Goal: Transaction & Acquisition: Book appointment/travel/reservation

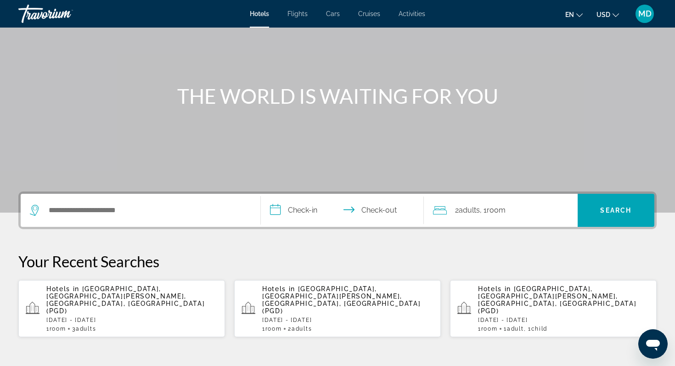
scroll to position [90, 0]
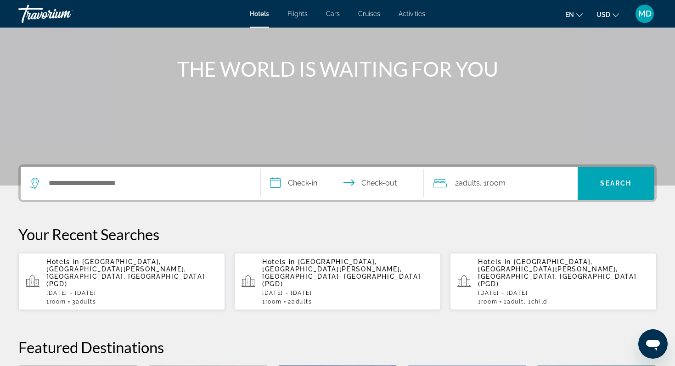
click at [155, 269] on span "[GEOGRAPHIC_DATA], [GEOGRAPHIC_DATA][PERSON_NAME], [GEOGRAPHIC_DATA], [GEOGRAPH…" at bounding box center [125, 272] width 158 height 29
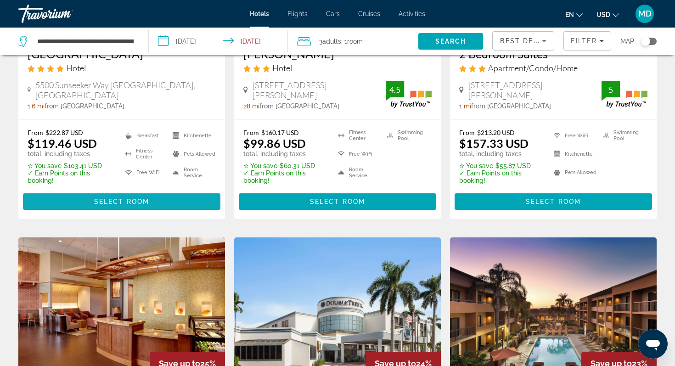
scroll to position [227, 0]
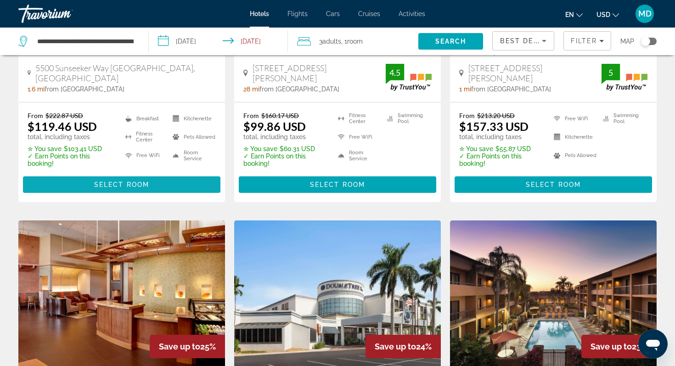
click at [127, 184] on span "Select Room" at bounding box center [121, 184] width 55 height 7
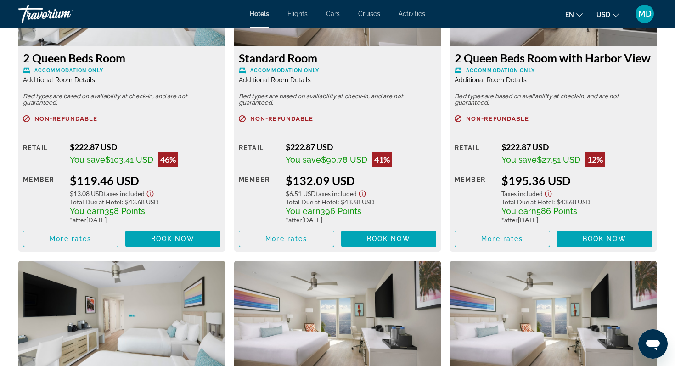
scroll to position [1371, 0]
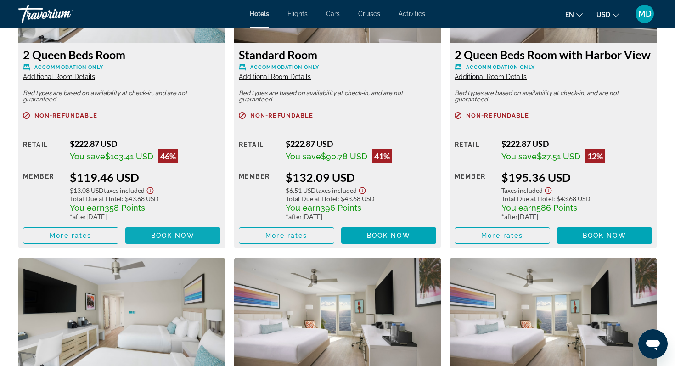
click at [171, 239] on span "Book now" at bounding box center [173, 235] width 44 height 7
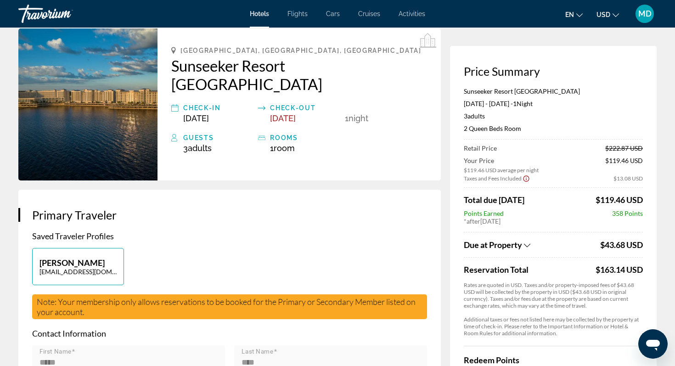
scroll to position [46, 0]
